Goal: Information Seeking & Learning: Learn about a topic

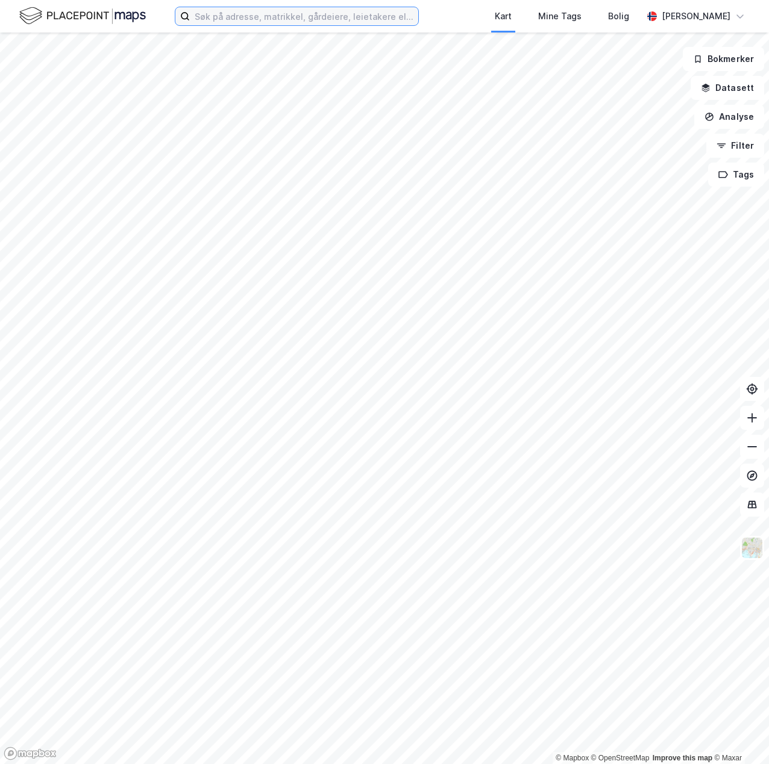
click at [241, 22] on input at bounding box center [304, 16] width 228 height 18
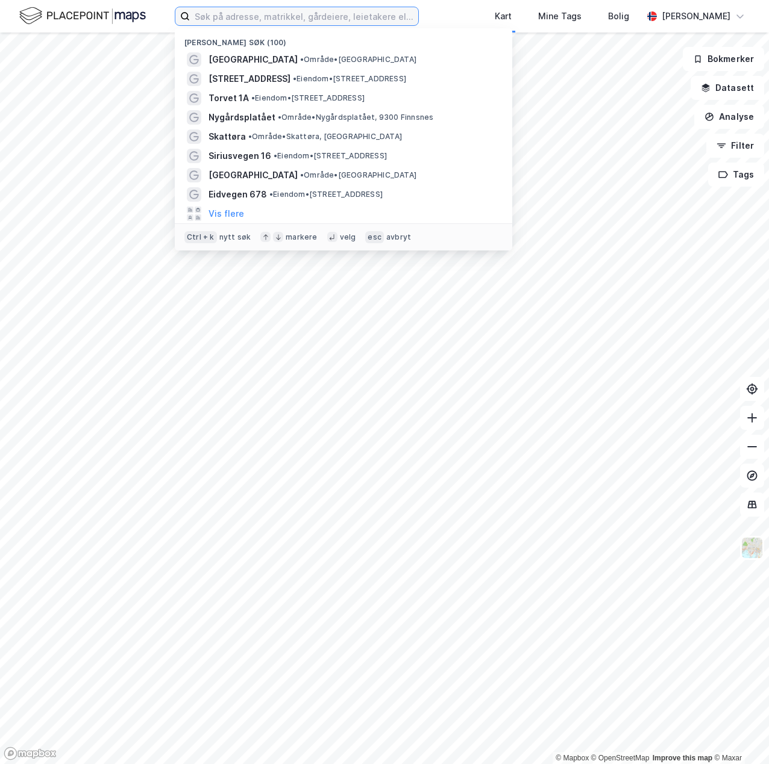
type input "o"
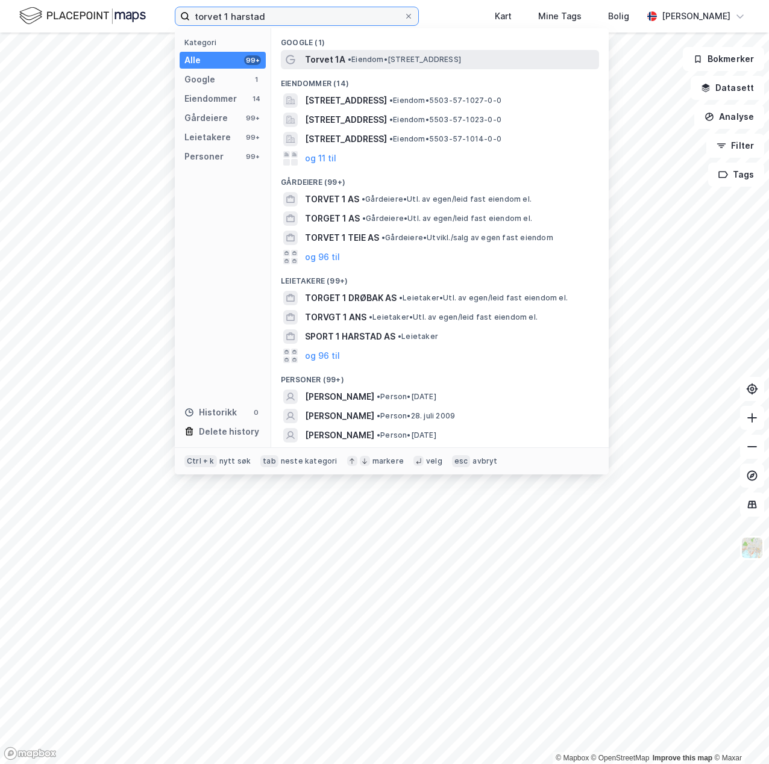
type input "torvet 1 harstad"
click at [348, 57] on span "•" at bounding box center [350, 59] width 4 height 9
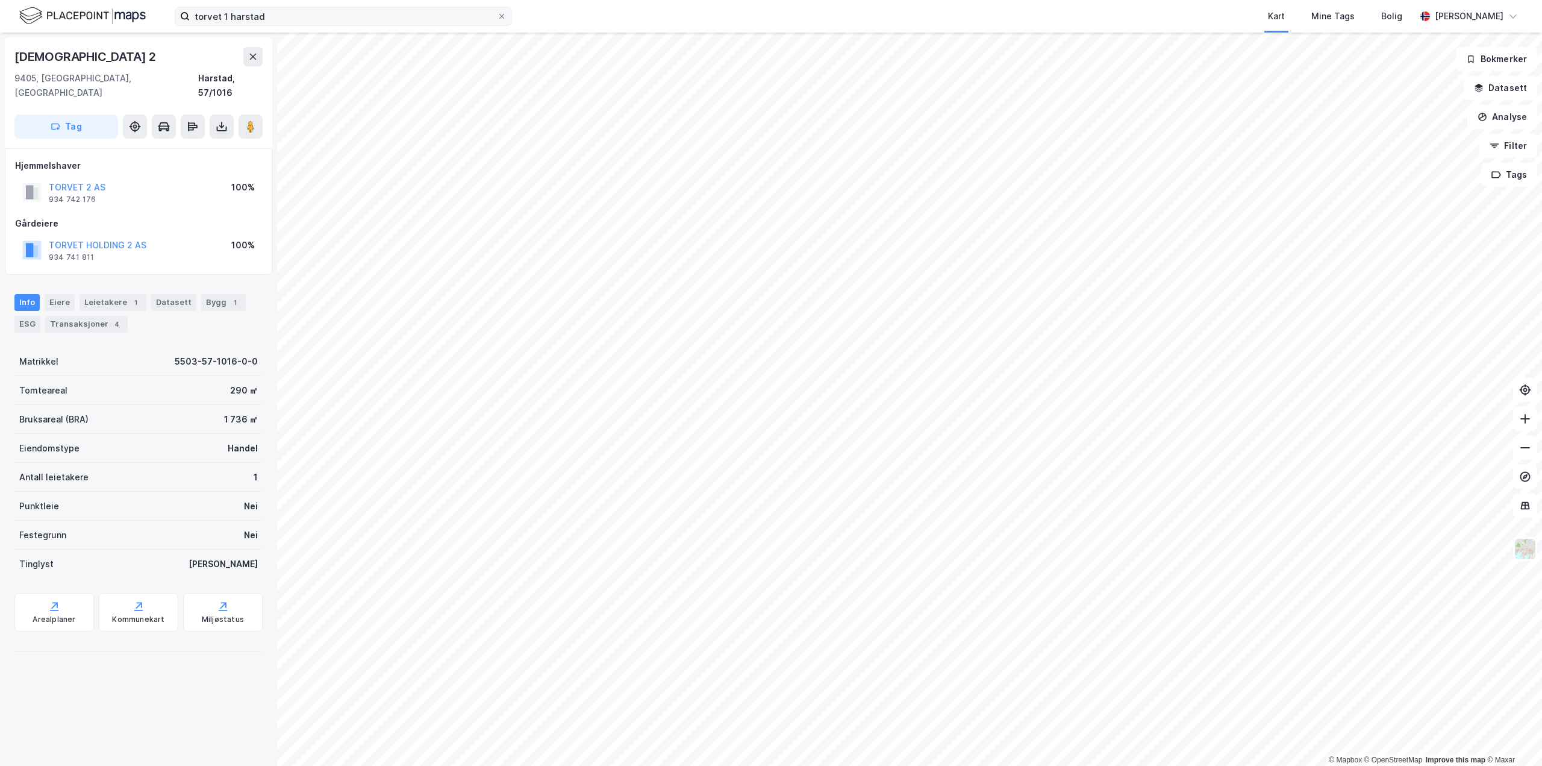
drag, startPoint x: 505, startPoint y: 19, endPoint x: 390, endPoint y: 20, distance: 115.1
click at [505, 19] on span at bounding box center [502, 16] width 10 height 10
click at [497, 19] on input "torvet 1 harstad" at bounding box center [343, 16] width 307 height 18
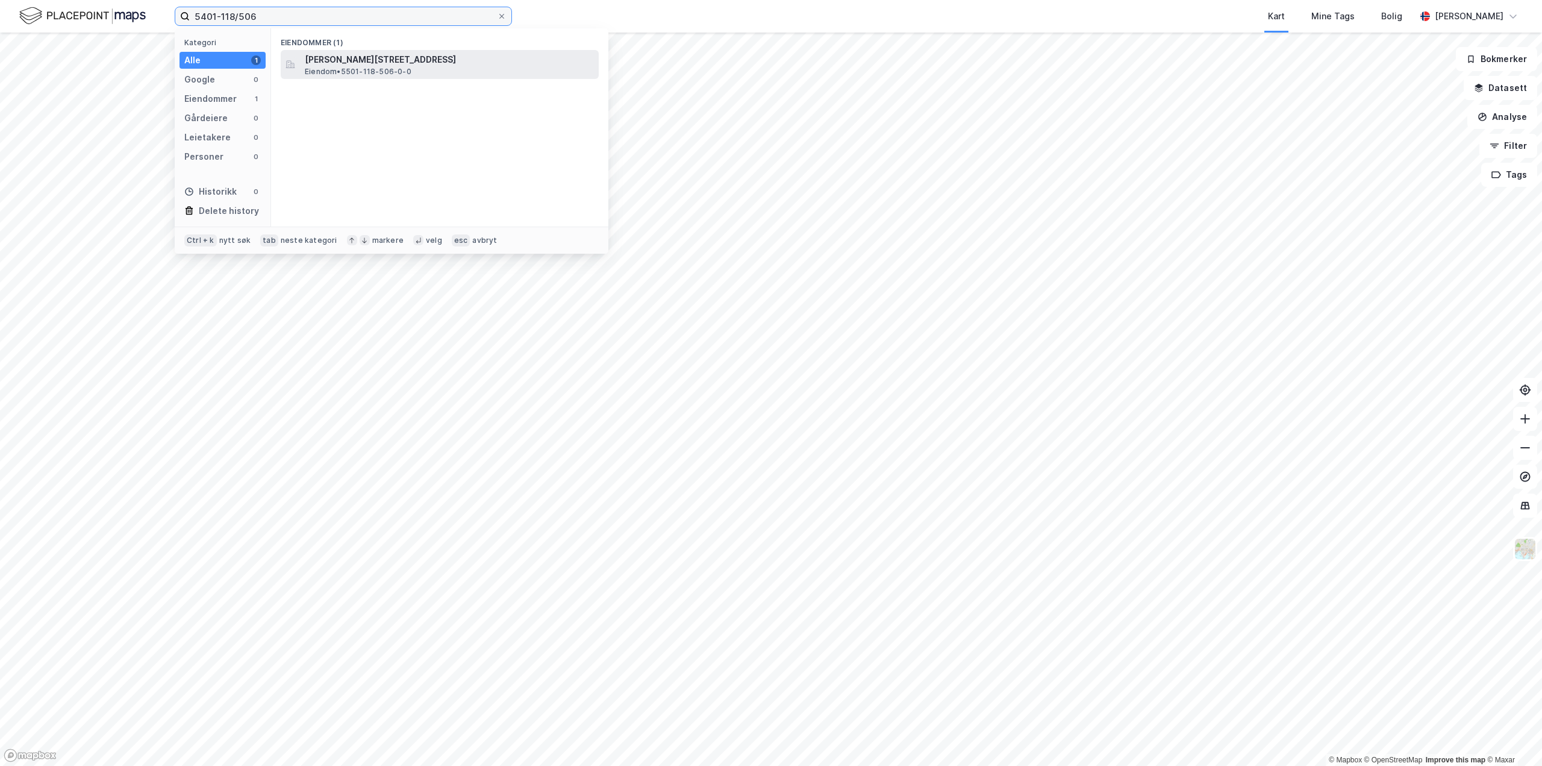
type input "5401-118/506"
click at [372, 67] on span "Eiendom • 5501-118-506-0-0" at bounding box center [358, 72] width 107 height 10
